Goal: Task Accomplishment & Management: Complete application form

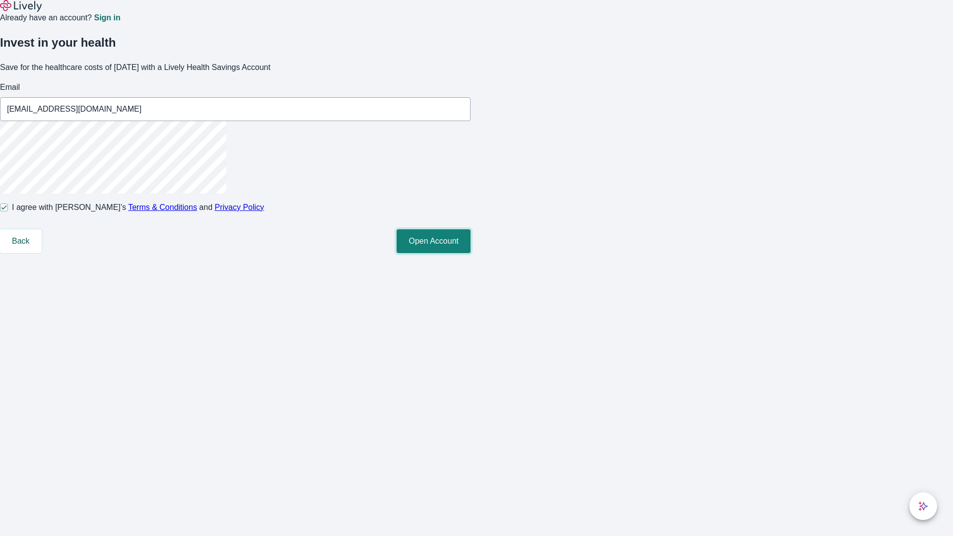
click at [470, 253] on button "Open Account" at bounding box center [433, 241] width 74 height 24
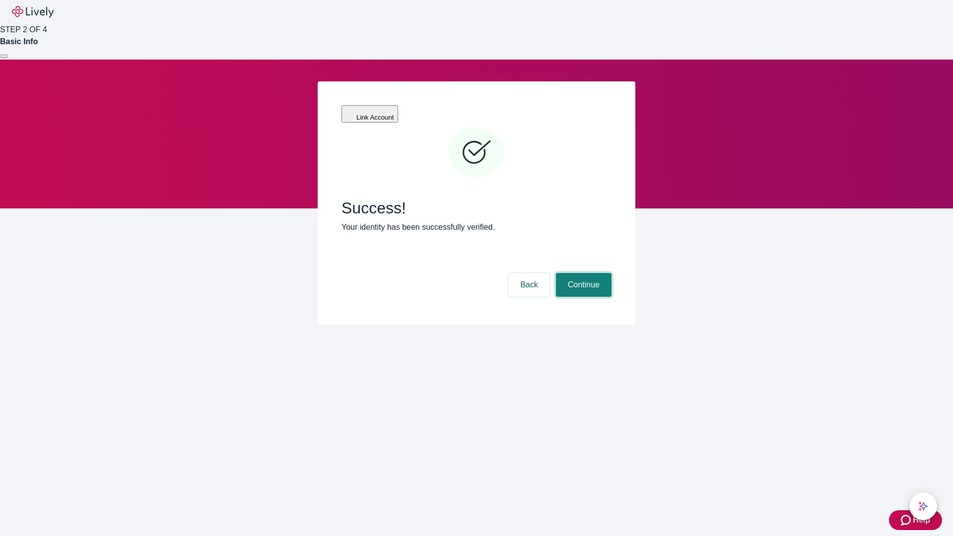
click at [582, 273] on button "Continue" at bounding box center [584, 285] width 56 height 24
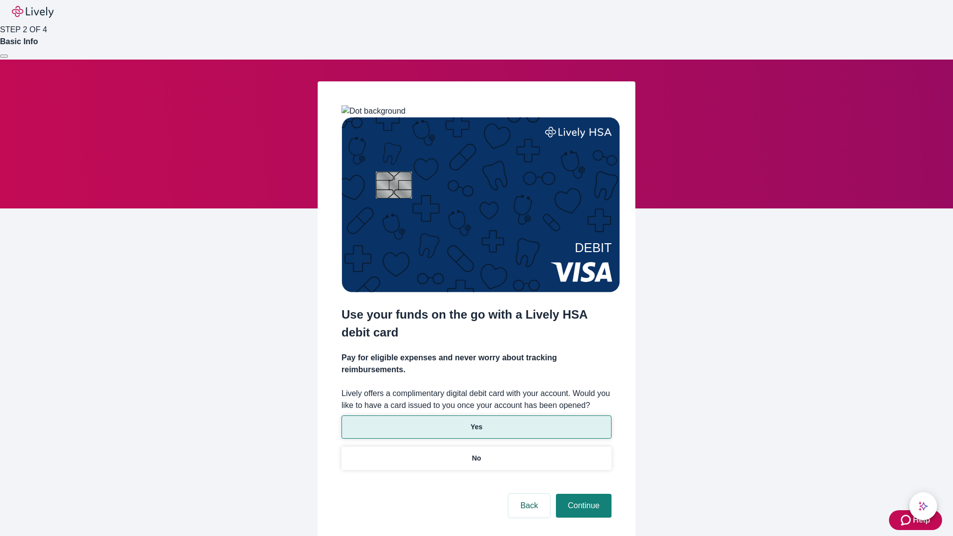
click at [476, 422] on p "Yes" at bounding box center [476, 427] width 12 height 10
click at [582, 494] on button "Continue" at bounding box center [584, 506] width 56 height 24
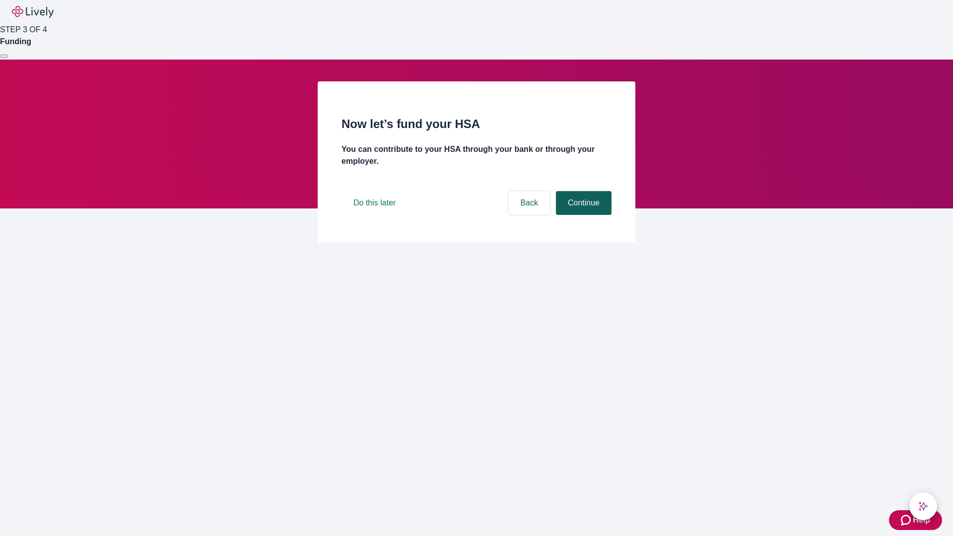
click at [582, 215] on button "Continue" at bounding box center [584, 203] width 56 height 24
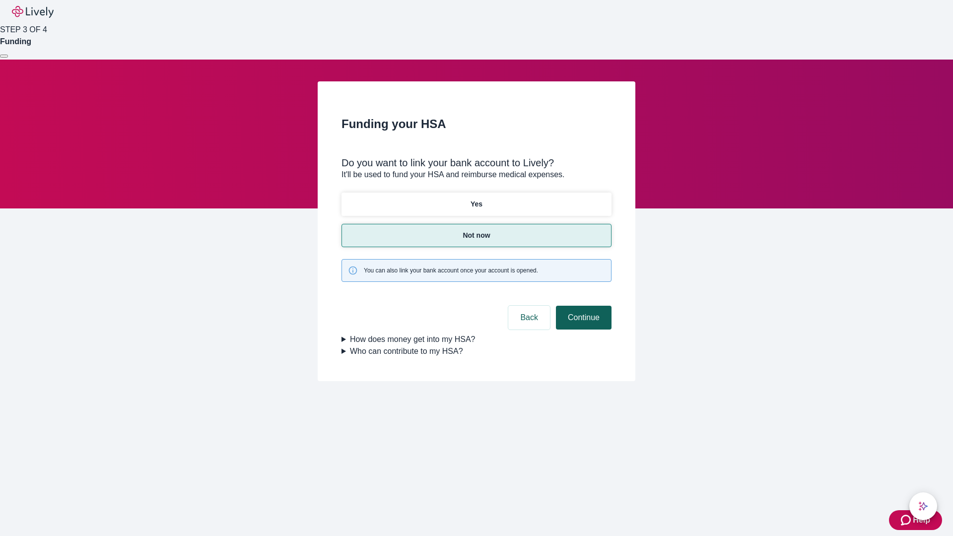
click at [582, 306] on button "Continue" at bounding box center [584, 318] width 56 height 24
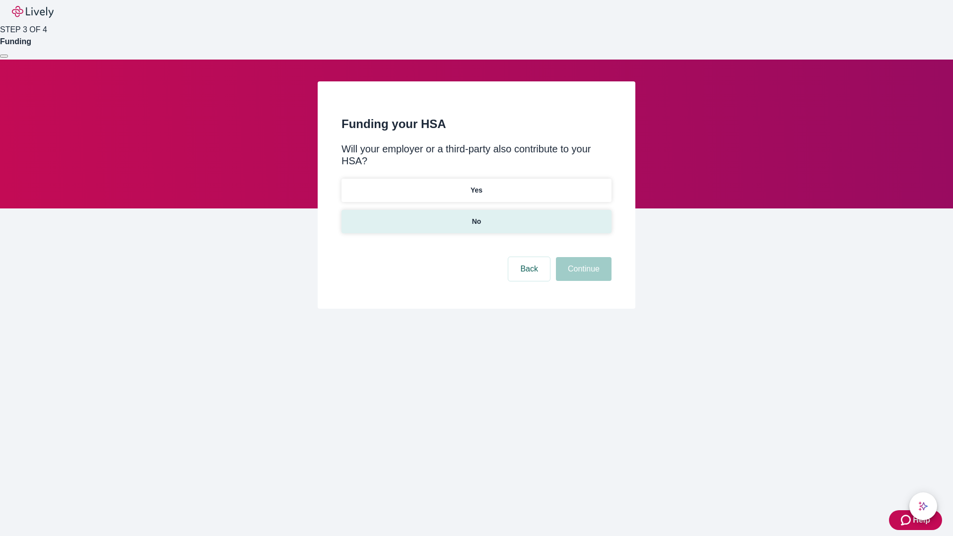
click at [476, 216] on p "No" at bounding box center [476, 221] width 9 height 10
click at [582, 257] on button "Continue" at bounding box center [584, 269] width 56 height 24
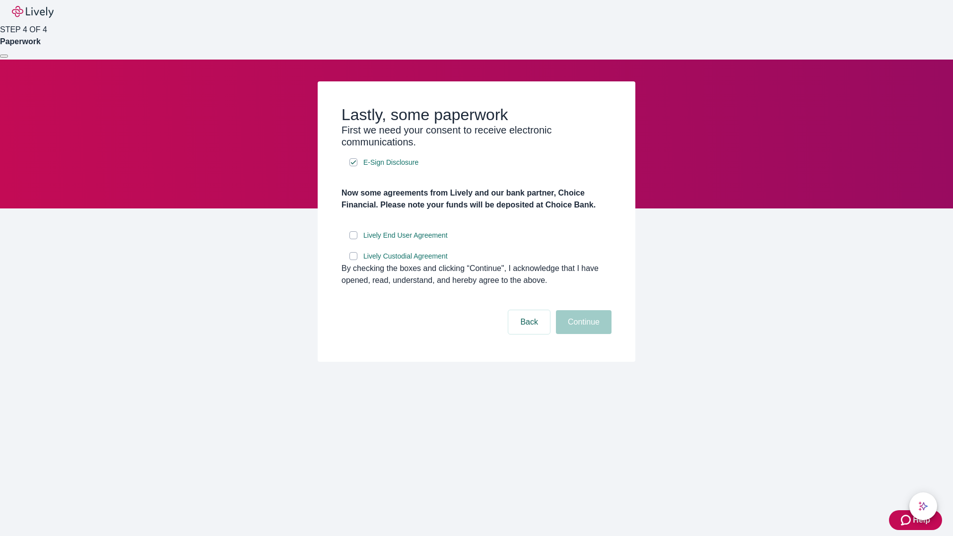
click at [353, 239] on input "Lively End User Agreement" at bounding box center [353, 235] width 8 height 8
checkbox input "true"
click at [353, 260] on input "Lively Custodial Agreement" at bounding box center [353, 256] width 8 height 8
checkbox input "true"
click at [582, 334] on button "Continue" at bounding box center [584, 322] width 56 height 24
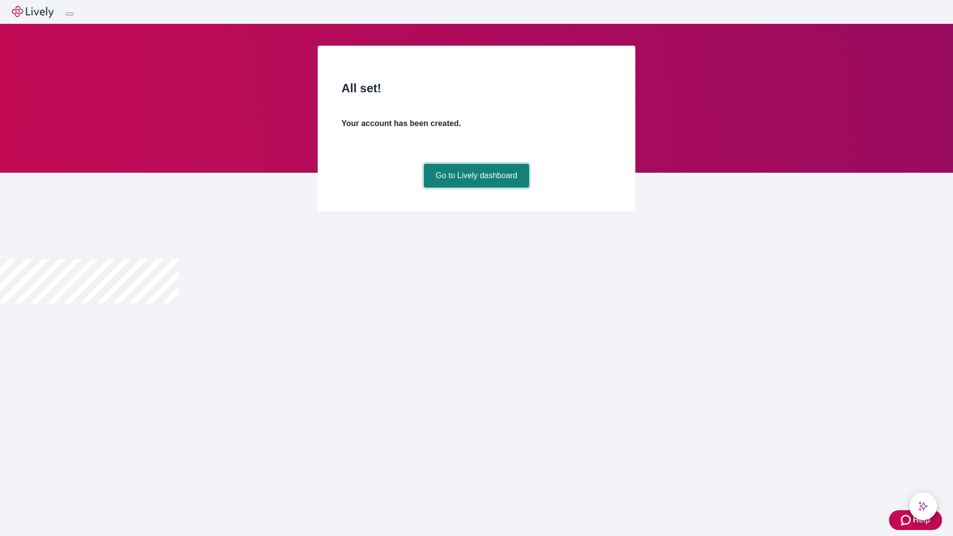
click at [476, 188] on link "Go to Lively dashboard" at bounding box center [477, 176] width 106 height 24
